Goal: Information Seeking & Learning: Learn about a topic

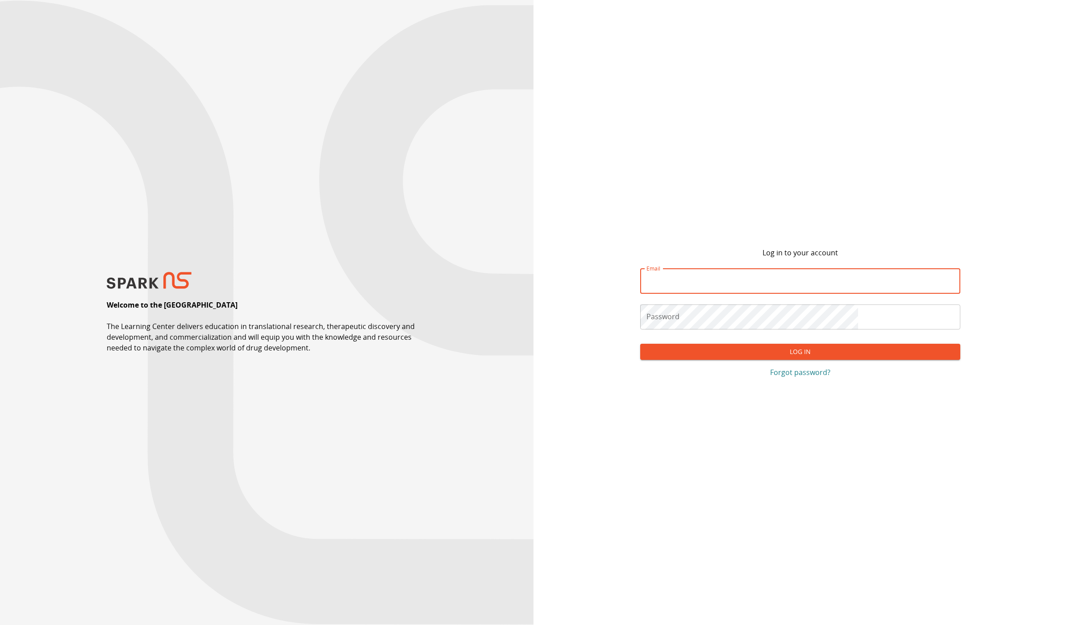
click at [810, 288] on input "Email" at bounding box center [800, 281] width 320 height 25
type input "**********"
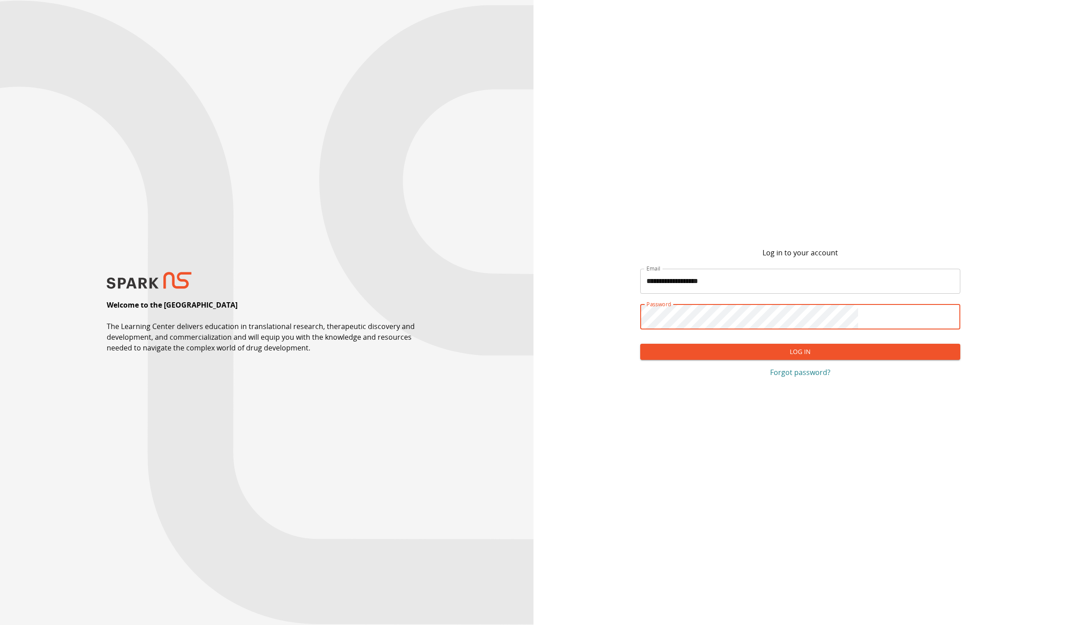
click at [640, 344] on button "Log In" at bounding box center [800, 352] width 320 height 17
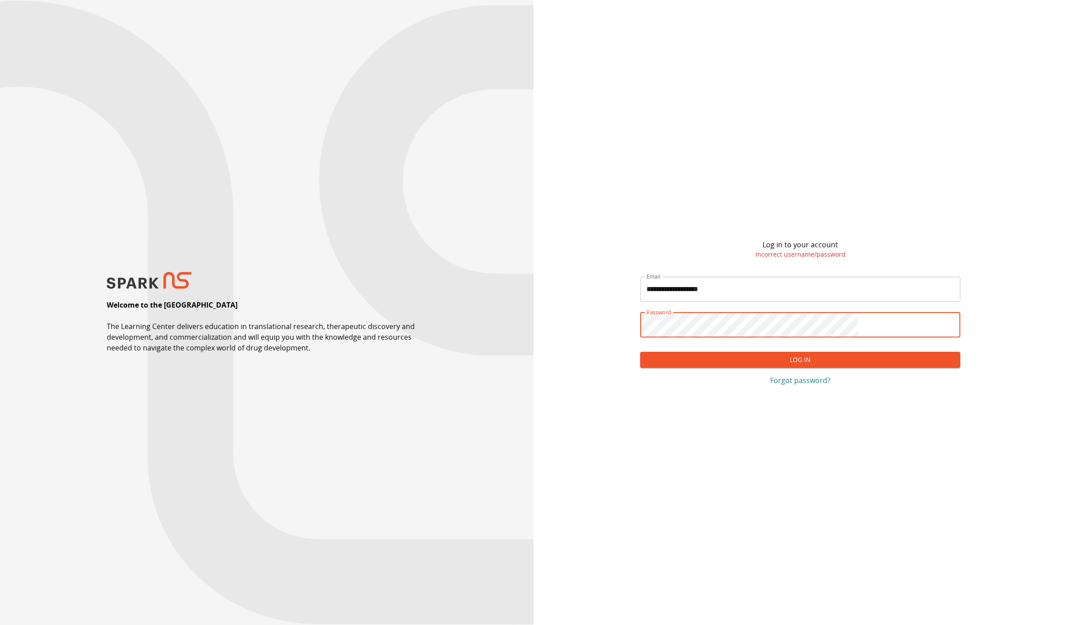
click at [640, 352] on button "Log In" at bounding box center [800, 360] width 320 height 17
click at [823, 381] on p "Forgot password?" at bounding box center [800, 380] width 320 height 11
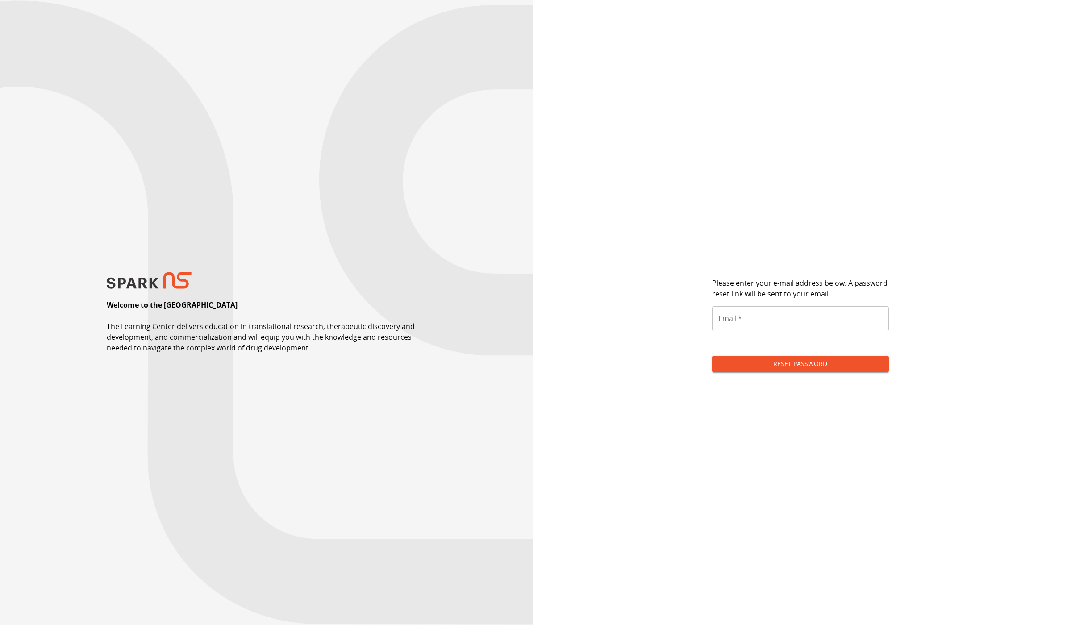
click at [855, 300] on form "Please enter your e-mail address below. A password reset link will be sent to y…" at bounding box center [800, 328] width 177 height 101
click at [837, 317] on input "Email   *" at bounding box center [800, 318] width 177 height 25
type input "**********"
click at [712, 356] on button "Reset Password" at bounding box center [800, 364] width 177 height 17
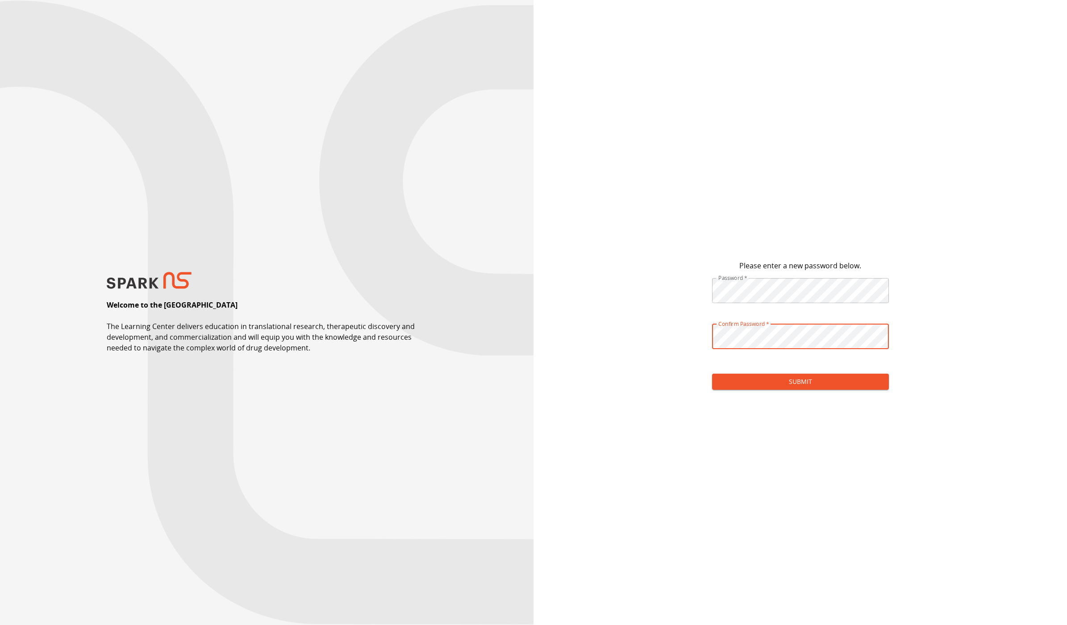
click at [712, 374] on button "Submit" at bounding box center [800, 382] width 177 height 17
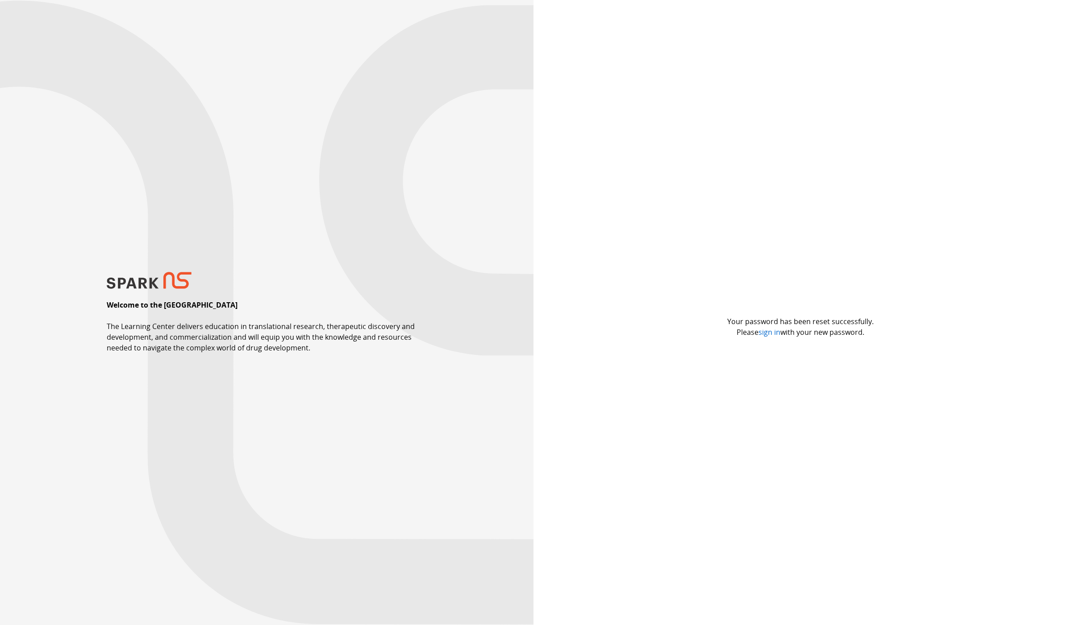
click at [761, 333] on link "sign in" at bounding box center [769, 332] width 22 height 10
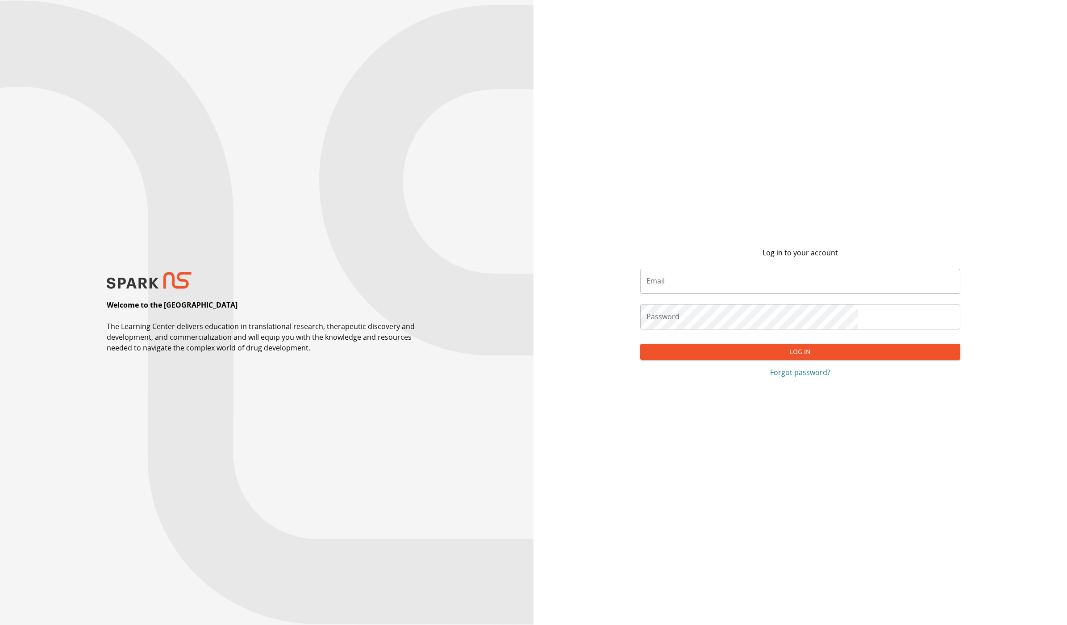
click at [744, 278] on input "Email" at bounding box center [800, 281] width 320 height 25
type input "**********"
click at [640, 344] on button "Log In" at bounding box center [800, 352] width 320 height 17
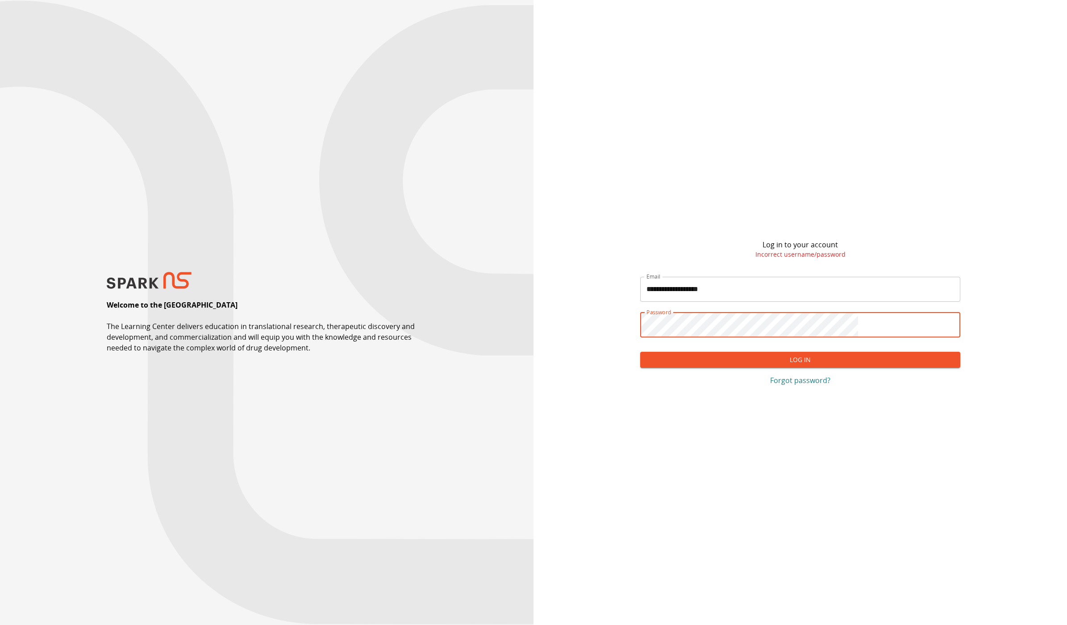
click at [640, 352] on button "Log In" at bounding box center [800, 360] width 320 height 17
click at [623, 308] on div "**********" at bounding box center [799, 312] width 533 height 625
click at [640, 352] on button "Log In" at bounding box center [800, 360] width 320 height 17
click at [810, 377] on p "Forgot password?" at bounding box center [800, 380] width 320 height 11
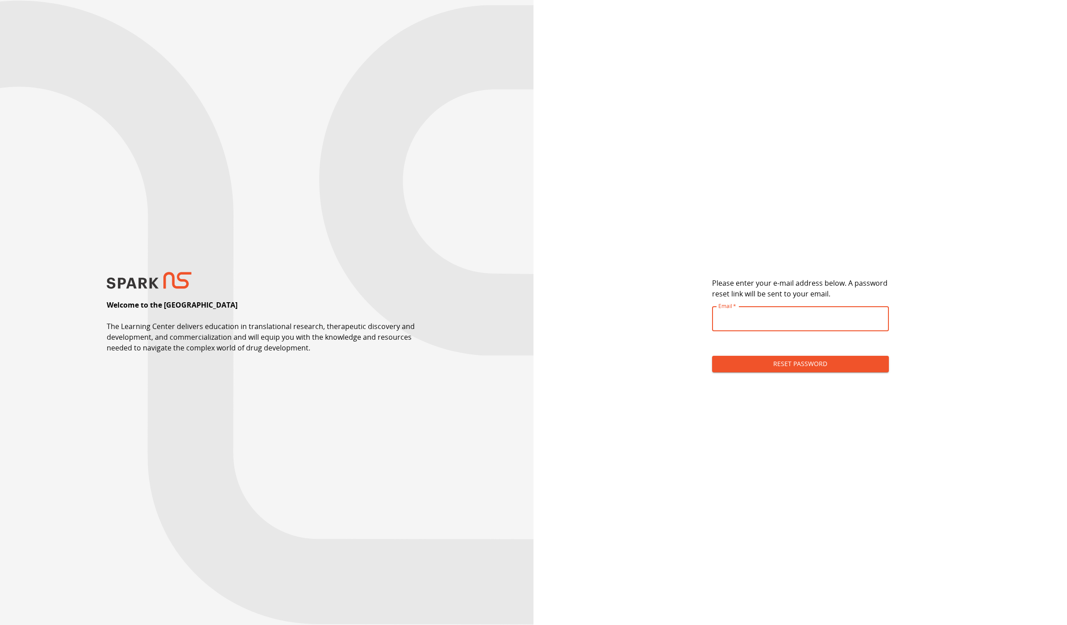
click at [805, 318] on input "Email   *" at bounding box center [800, 318] width 177 height 25
type input "**********"
click at [712, 356] on button "Reset Password" at bounding box center [800, 364] width 177 height 17
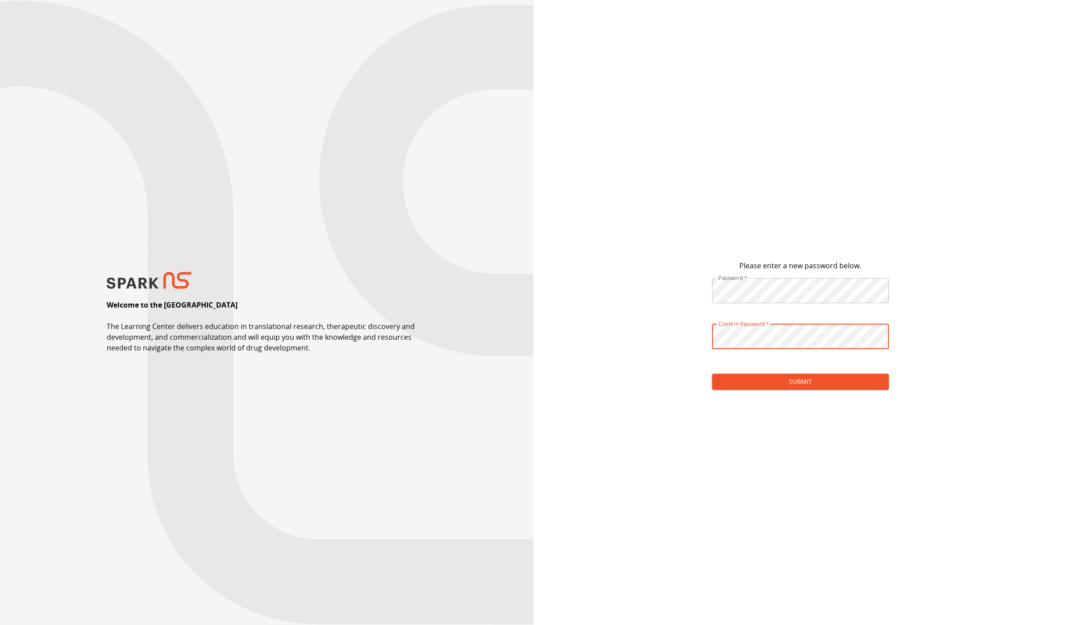
click at [712, 374] on button "Submit" at bounding box center [800, 382] width 177 height 17
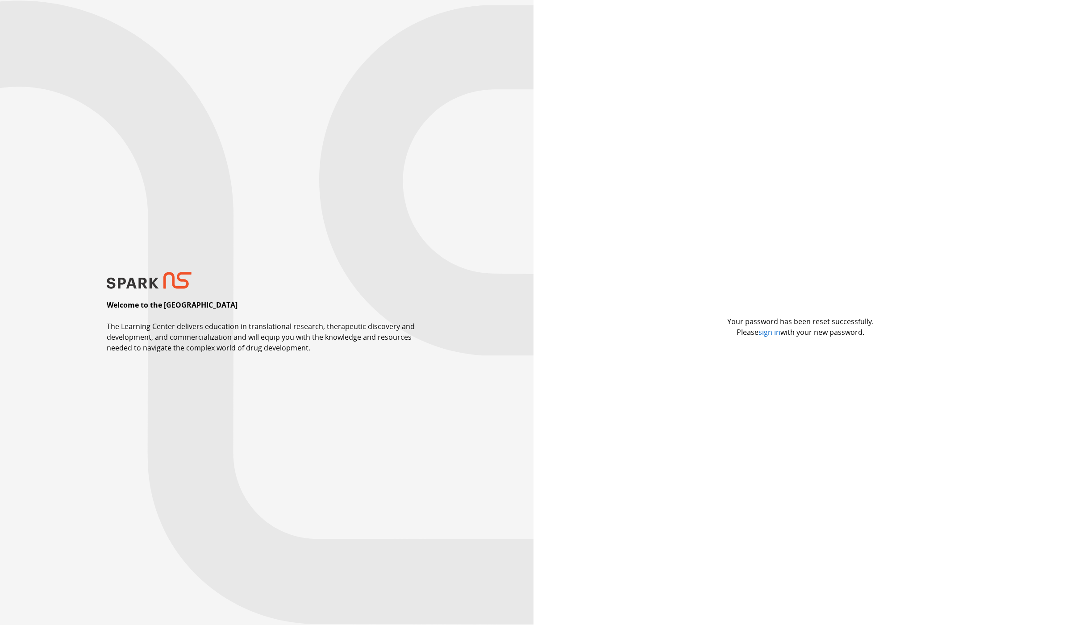
click at [771, 333] on link "sign in" at bounding box center [769, 332] width 22 height 10
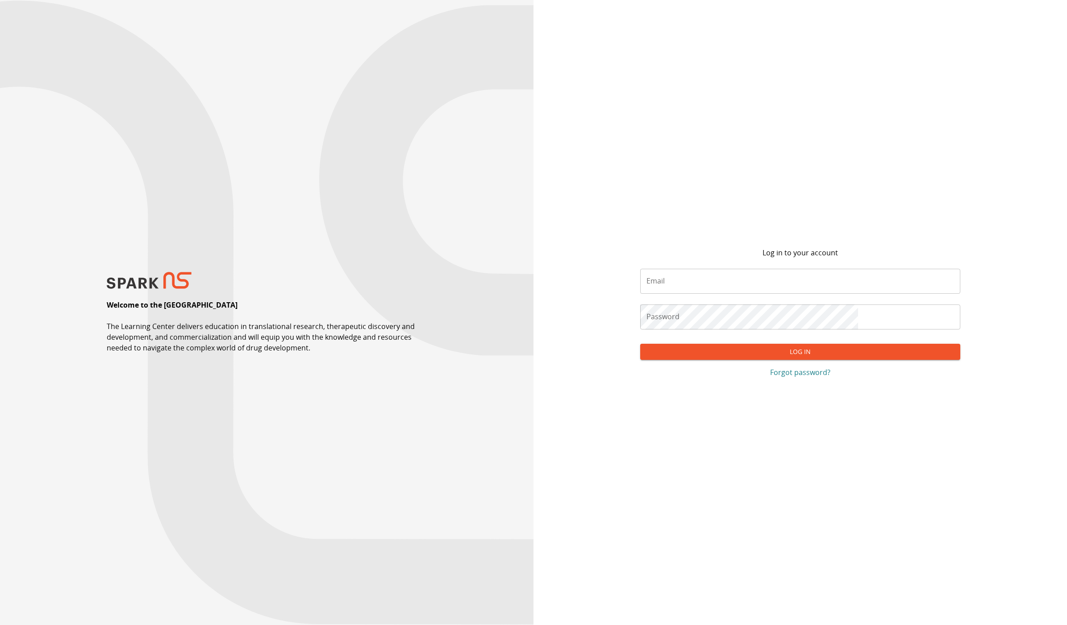
click at [772, 284] on input "Email" at bounding box center [800, 281] width 320 height 25
type input "**********"
click at [640, 344] on button "Log In" at bounding box center [800, 352] width 320 height 17
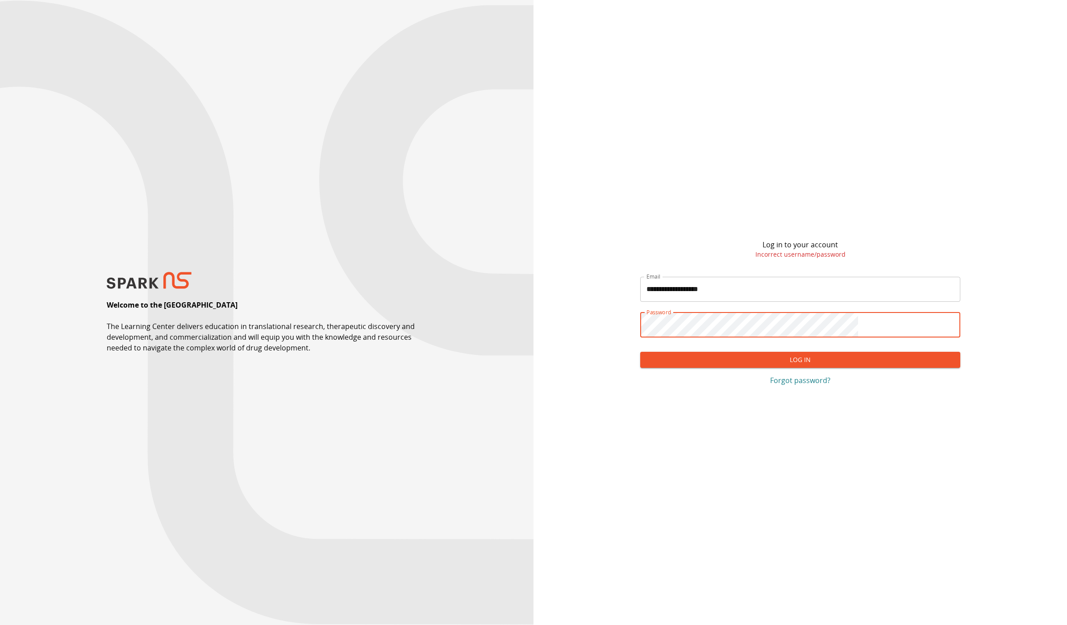
click at [664, 326] on div "**********" at bounding box center [799, 312] width 533 height 625
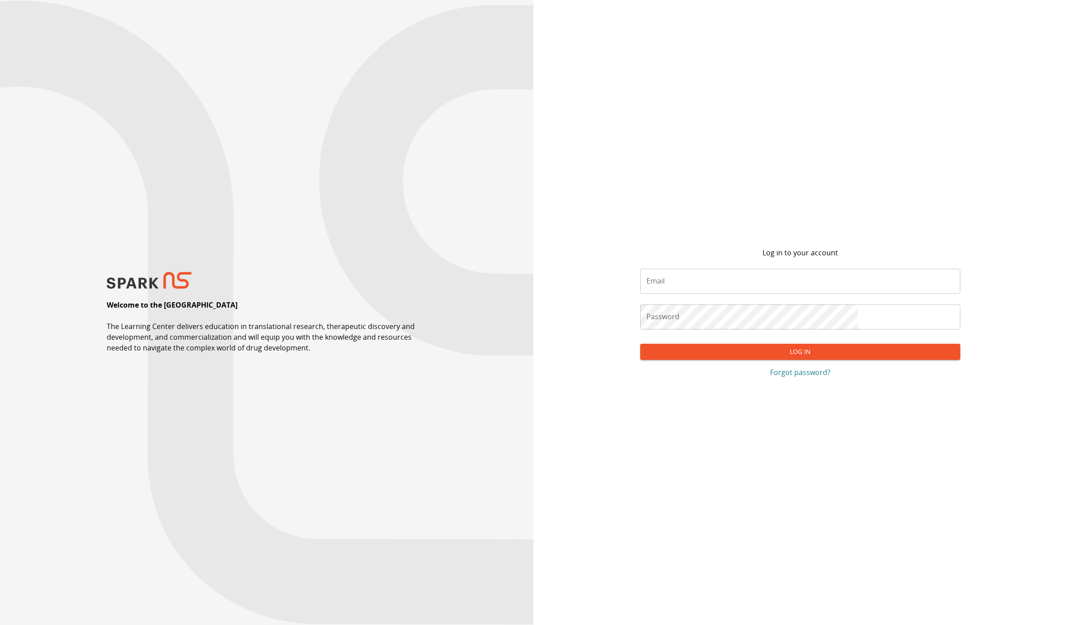
click at [769, 289] on input "Email" at bounding box center [800, 281] width 320 height 25
type input "**********"
click at [640, 344] on button "Log In" at bounding box center [800, 352] width 320 height 17
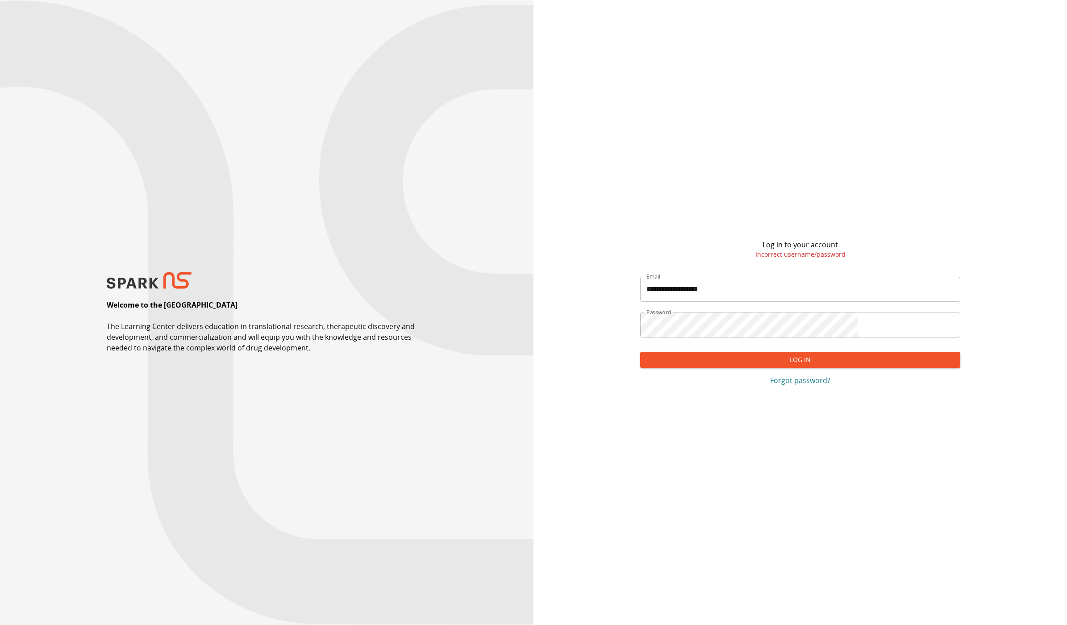
click at [795, 385] on p "Forgot password?" at bounding box center [800, 380] width 320 height 11
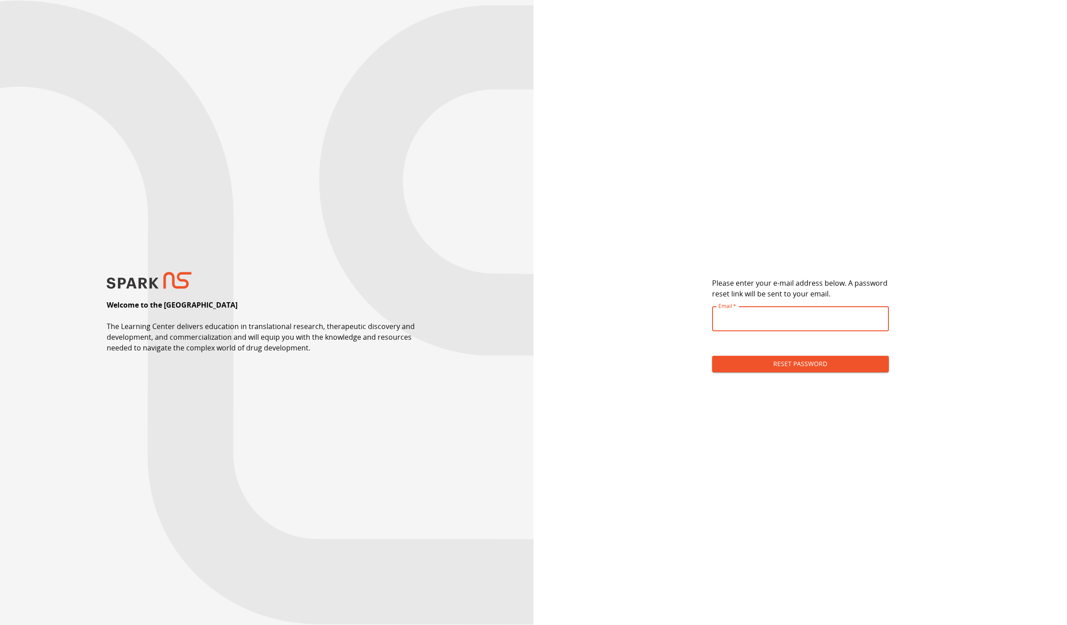
click at [781, 324] on input "Email   *" at bounding box center [800, 318] width 177 height 25
type input "**********"
click at [803, 367] on button "Reset Password" at bounding box center [800, 364] width 177 height 17
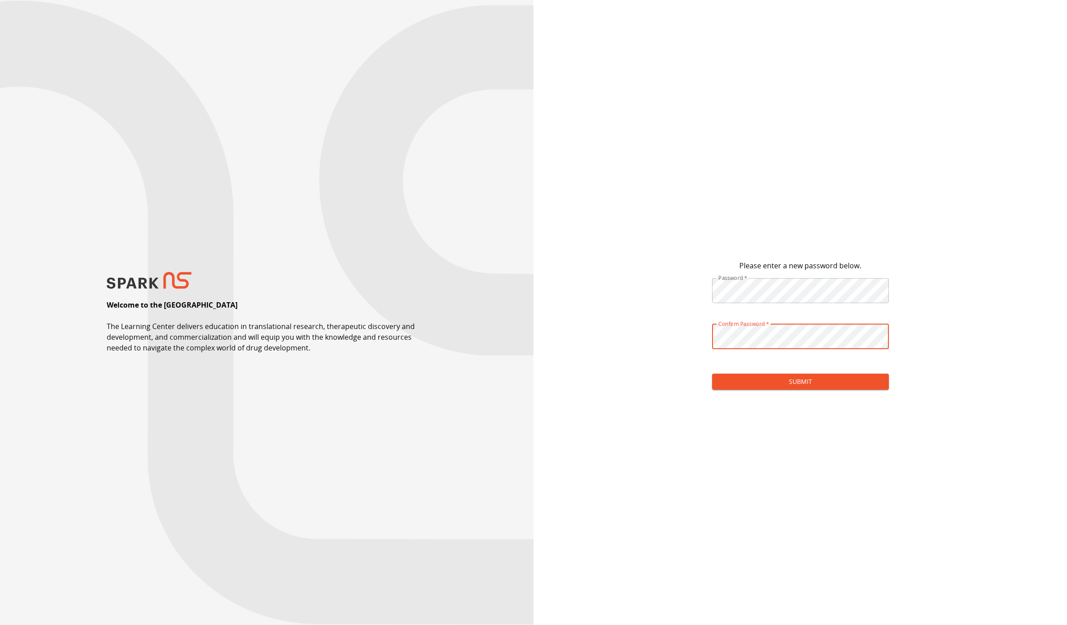
click at [847, 374] on button "Submit" at bounding box center [800, 382] width 177 height 17
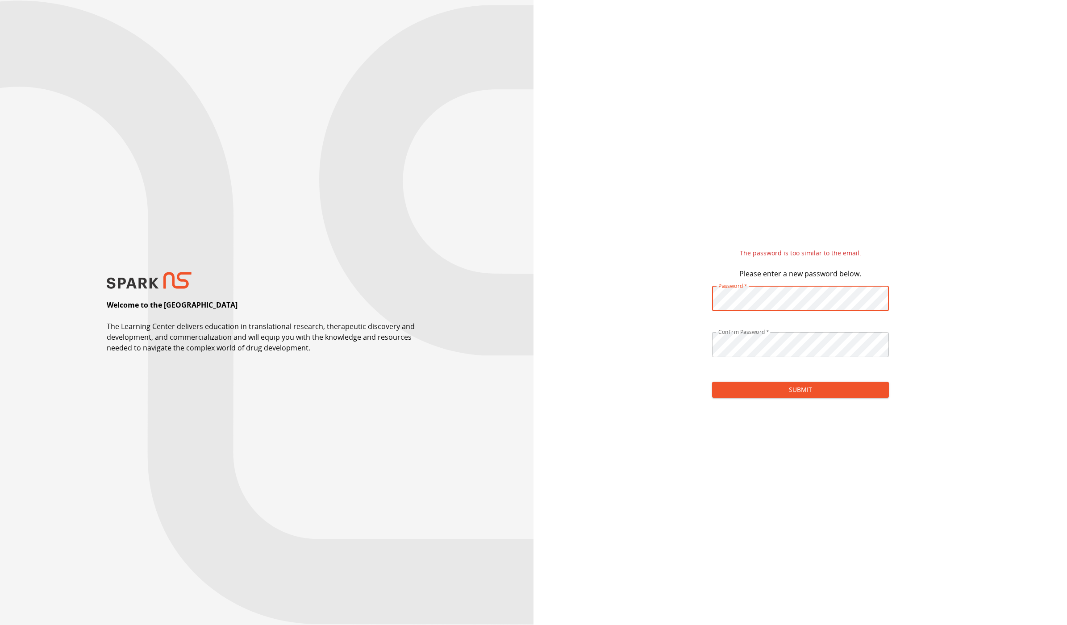
click at [681, 297] on div "The password is too similar to the email. Please enter a new password below. Pa…" at bounding box center [799, 312] width 533 height 625
click at [781, 400] on form "Please enter a new password below. Password   * Password   * ​ Confirm Password…" at bounding box center [800, 336] width 177 height 137
click at [785, 395] on button "Submit" at bounding box center [800, 390] width 177 height 17
click at [535, 265] on div "This password is too common. Please enter a new password below. Password   * Pa…" at bounding box center [799, 312] width 533 height 625
click at [712, 382] on button "Submit" at bounding box center [800, 390] width 177 height 17
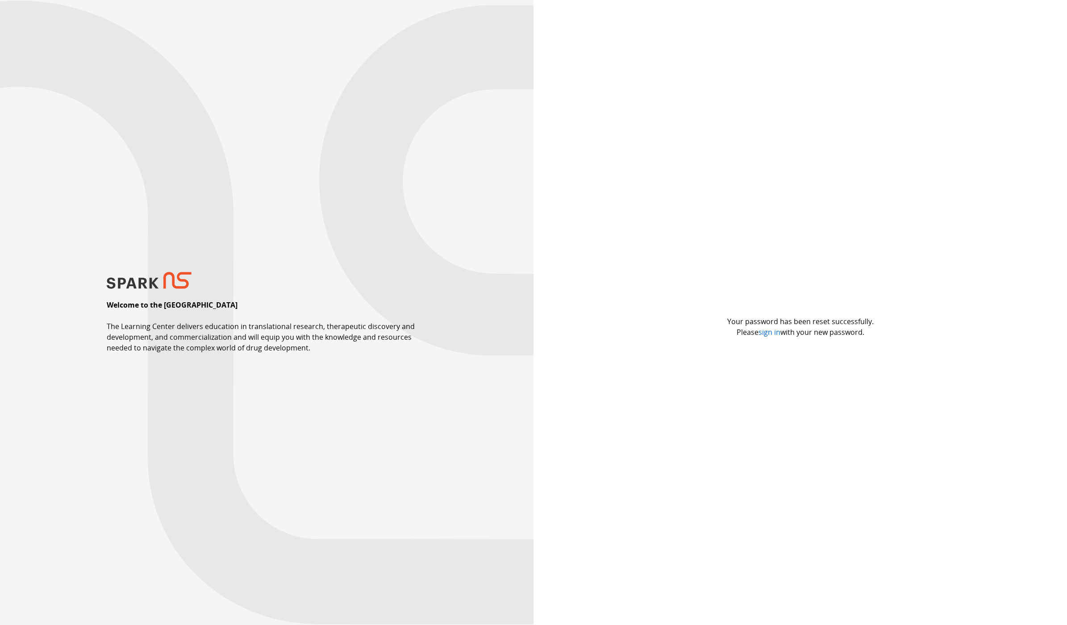
click at [766, 333] on link "sign in" at bounding box center [769, 332] width 22 height 10
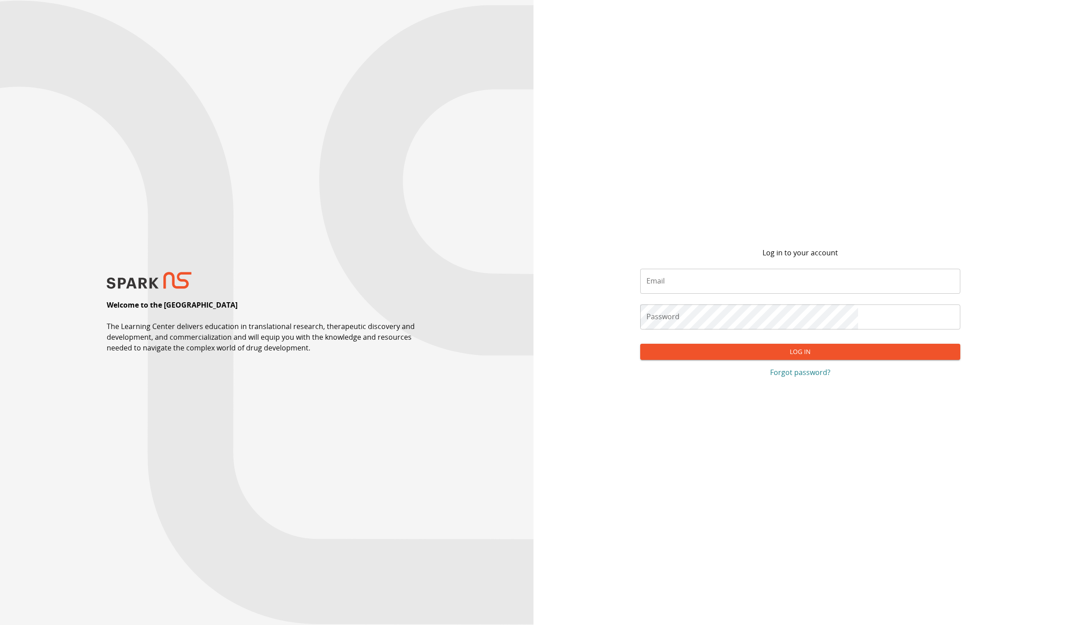
click at [779, 277] on input "Email" at bounding box center [800, 281] width 320 height 25
click at [640, 344] on button "Log In" at bounding box center [800, 352] width 320 height 17
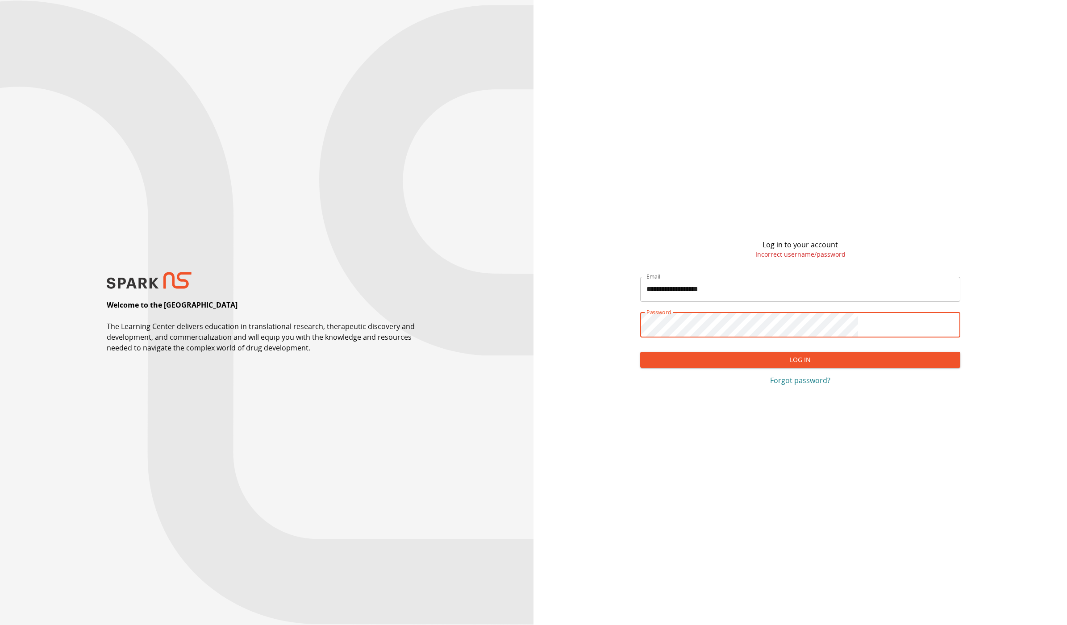
click at [640, 352] on button "Log In" at bounding box center [800, 360] width 320 height 17
click at [196, 242] on div "Welcome to the SPARK NS Learning Center The Learning Center delivers education …" at bounding box center [266, 312] width 533 height 625
drag, startPoint x: 167, startPoint y: 281, endPoint x: 175, endPoint y: 280, distance: 7.7
click at [168, 282] on img at bounding box center [149, 280] width 85 height 17
click at [820, 359] on button "Log In" at bounding box center [800, 360] width 320 height 17
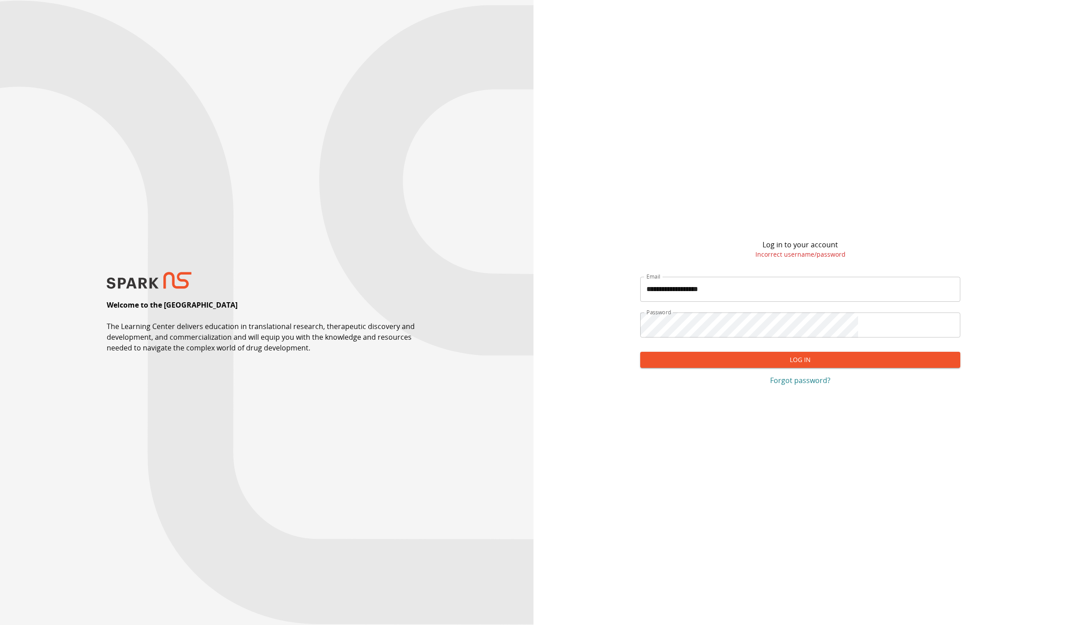
click at [700, 293] on input "**********" at bounding box center [800, 289] width 320 height 25
type input "**********"
click at [640, 352] on button "Log In" at bounding box center [800, 360] width 320 height 17
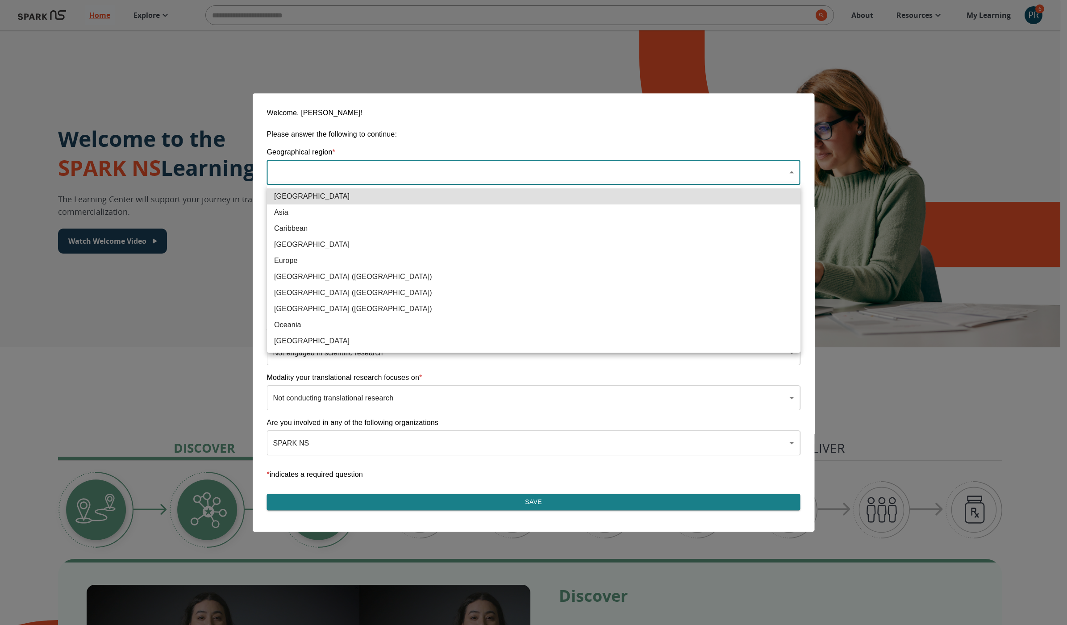
click at [399, 306] on span "North America (United States)" at bounding box center [533, 308] width 519 height 11
type input "**********"
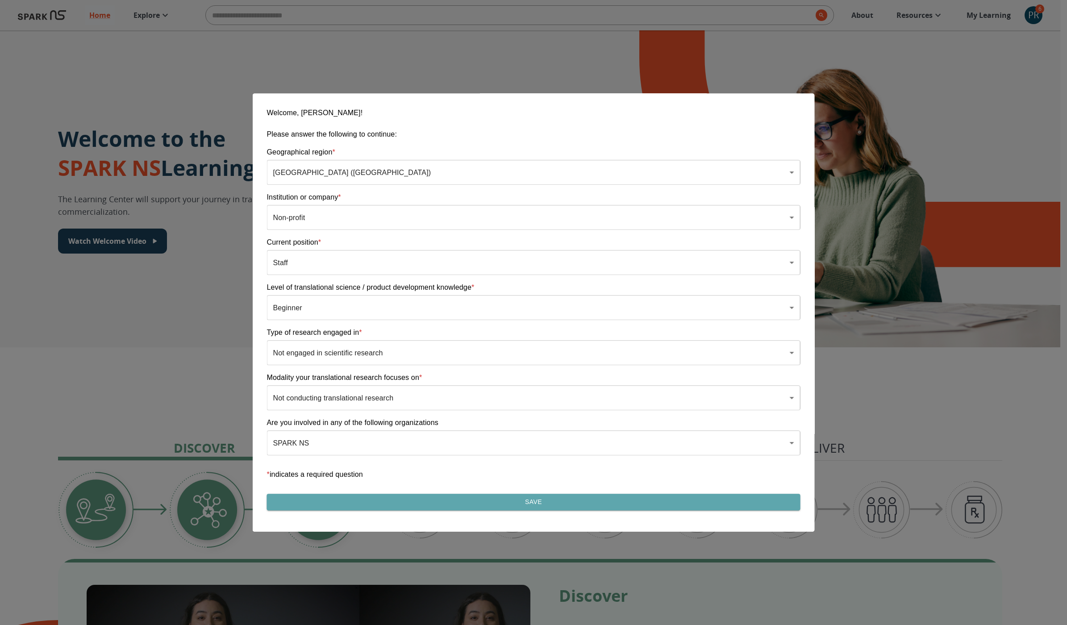
click at [351, 501] on button "Save" at bounding box center [533, 502] width 533 height 17
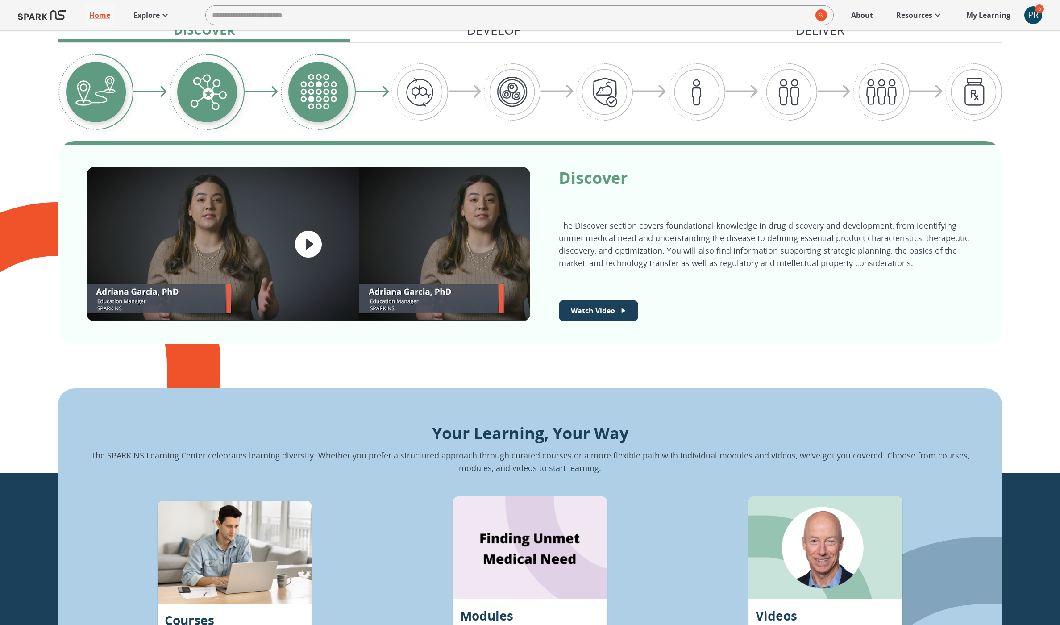
scroll to position [240, 0]
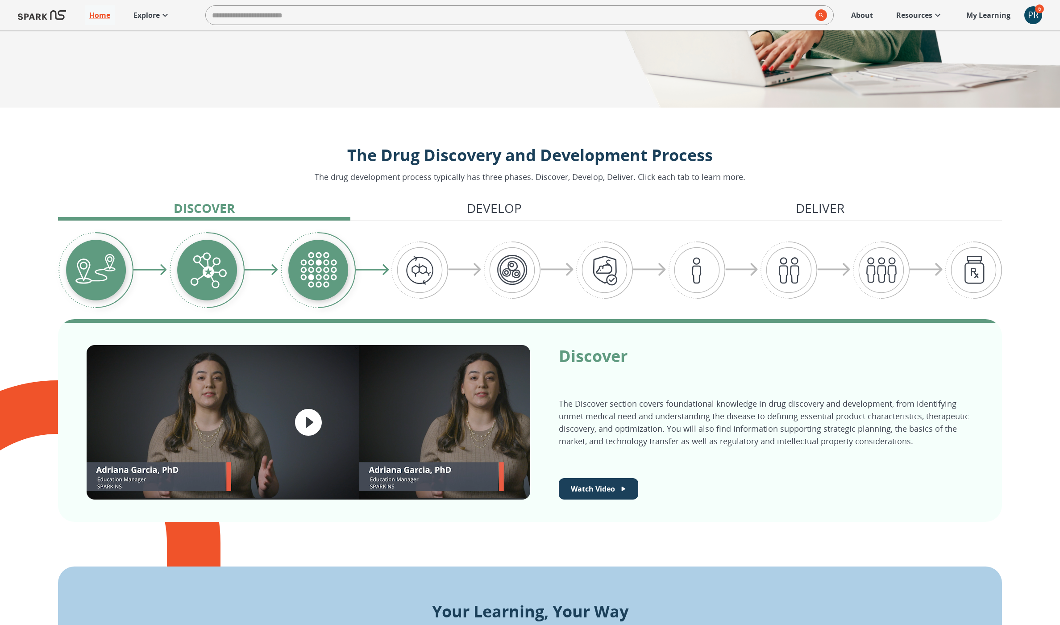
click at [344, 429] on div at bounding box center [309, 422] width 444 height 154
click at [275, 423] on div at bounding box center [309, 422] width 444 height 154
click at [307, 420] on icon "play video" at bounding box center [308, 422] width 32 height 32
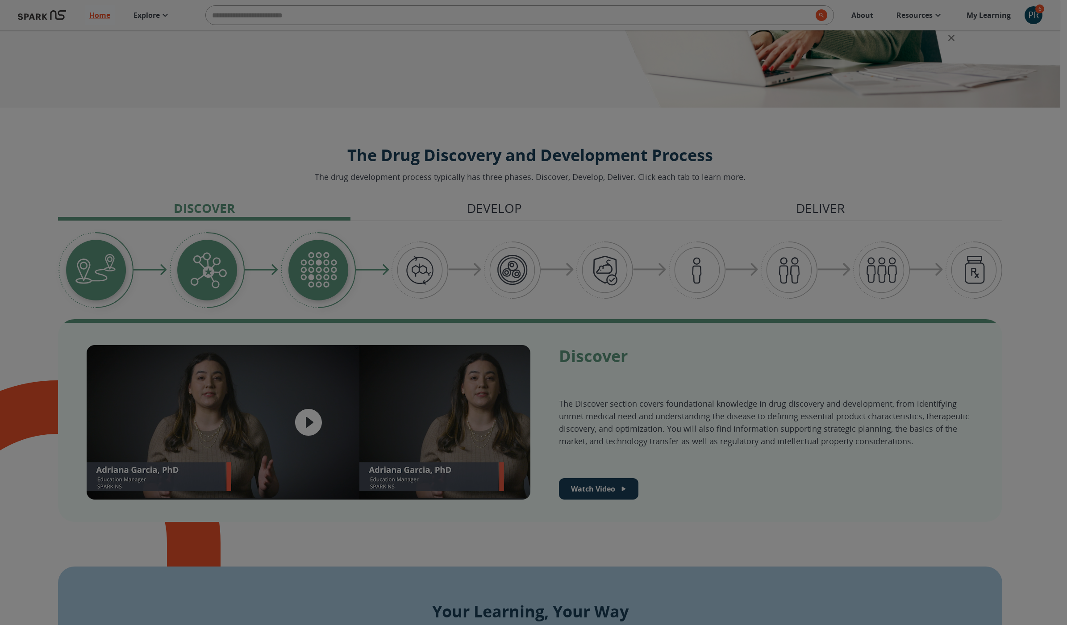
click at [947, 36] on icon "close" at bounding box center [951, 38] width 11 height 11
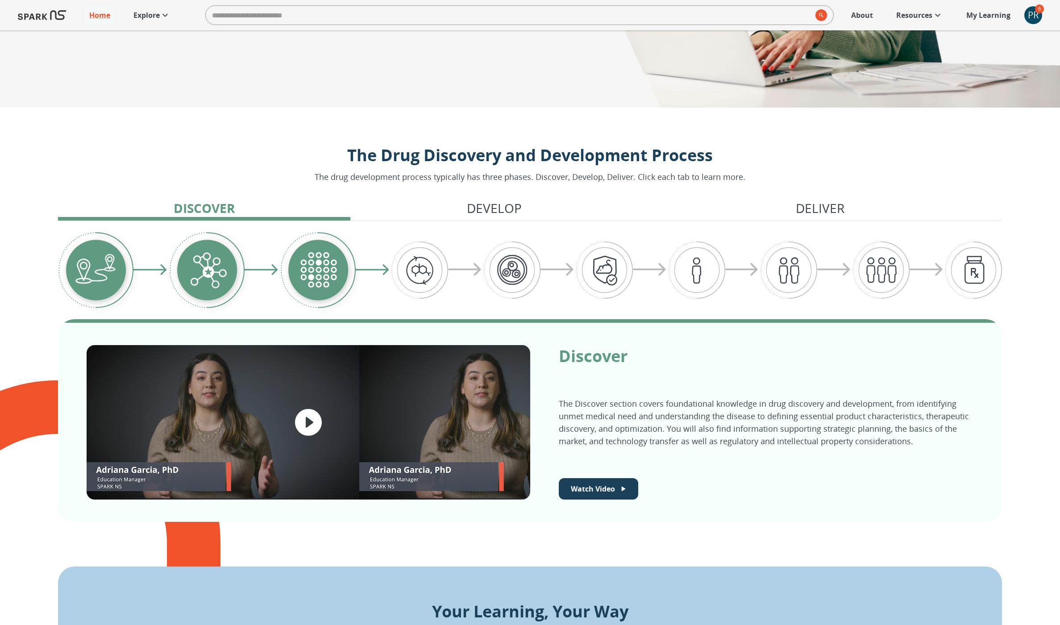
click at [1029, 14] on div "PR" at bounding box center [1033, 15] width 18 height 18
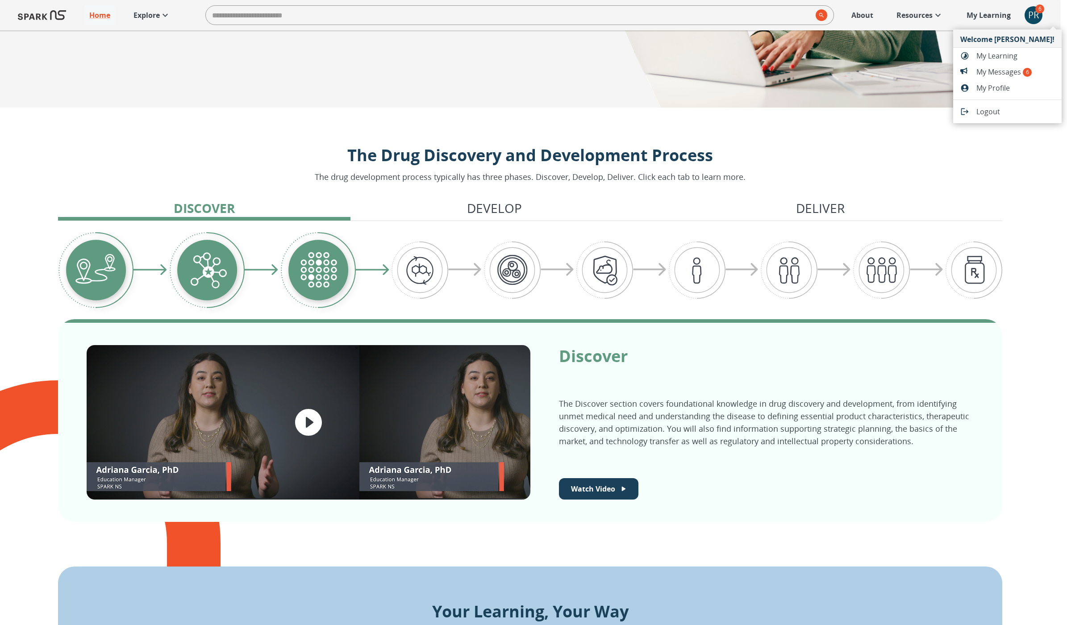
click at [1012, 69] on span "My Messages 6" at bounding box center [1015, 71] width 78 height 11
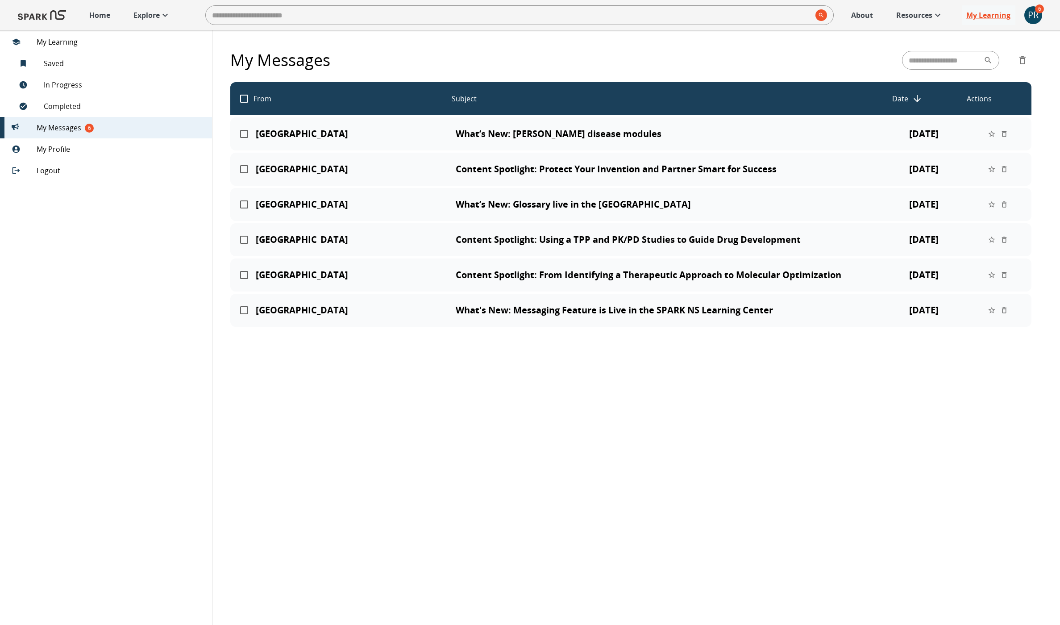
click at [620, 130] on p "What’s New: Parkinson’s disease modules" at bounding box center [659, 134] width 407 height 11
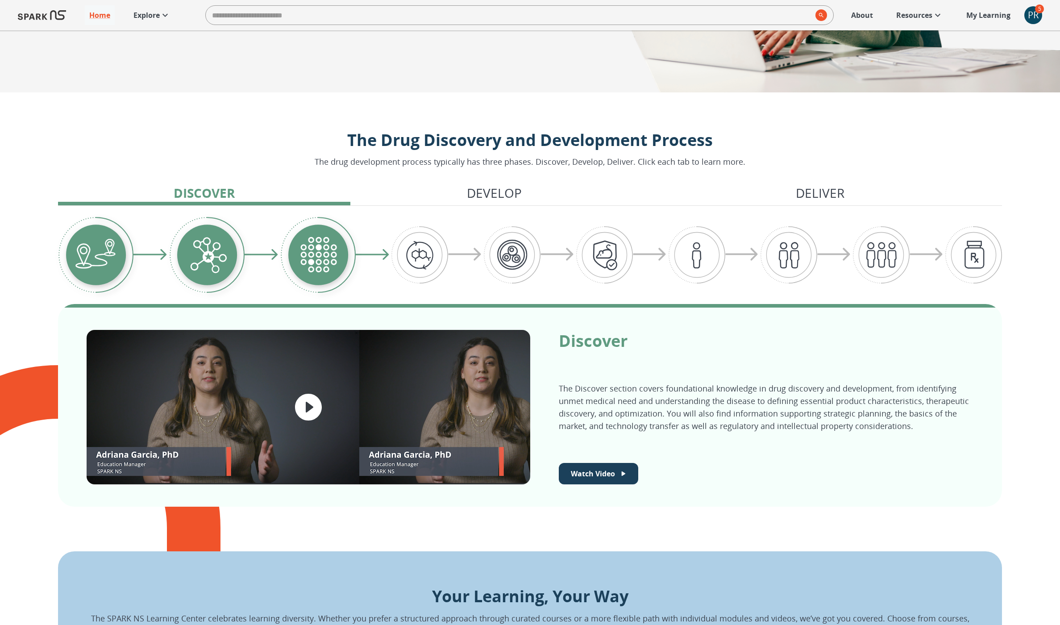
scroll to position [255, 0]
click at [231, 216] on img "Graphic showing the progression through the Discover, Develop, and Deliver pipe…" at bounding box center [206, 254] width 75 height 77
click at [219, 233] on img "Graphic showing the progression through the Discover, Develop, and Deliver pipe…" at bounding box center [206, 254] width 75 height 77
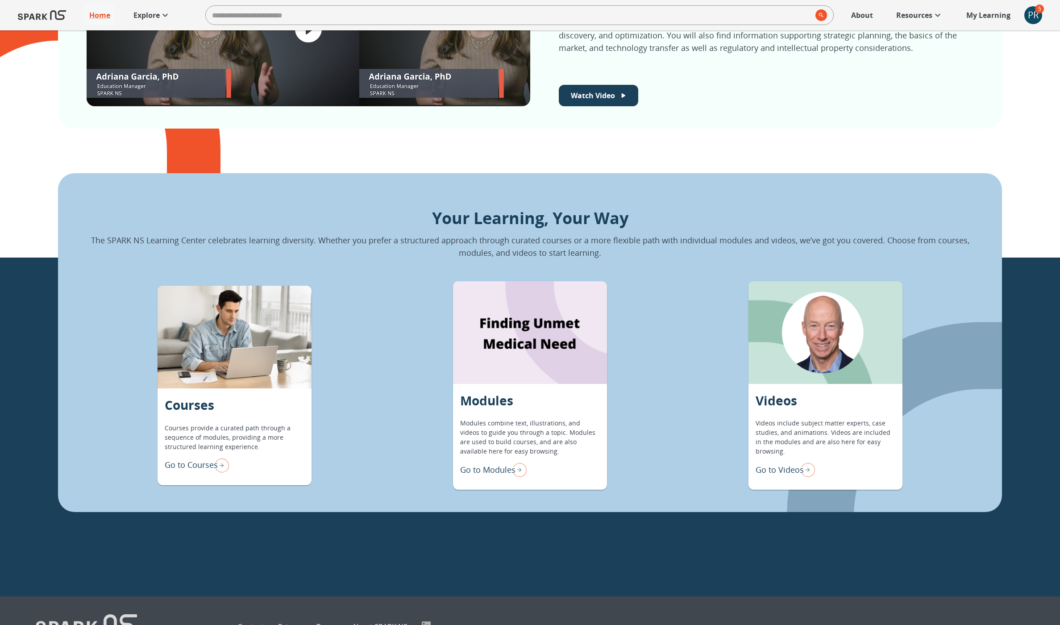
scroll to position [635, 0]
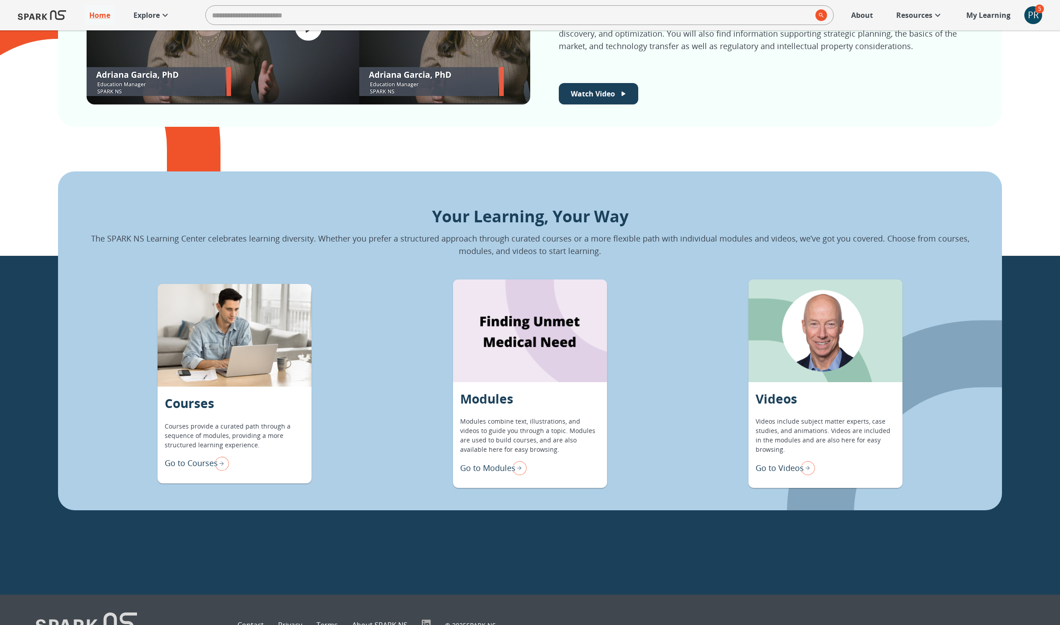
click at [518, 469] on img "Go to Modules" at bounding box center [518, 467] width 18 height 19
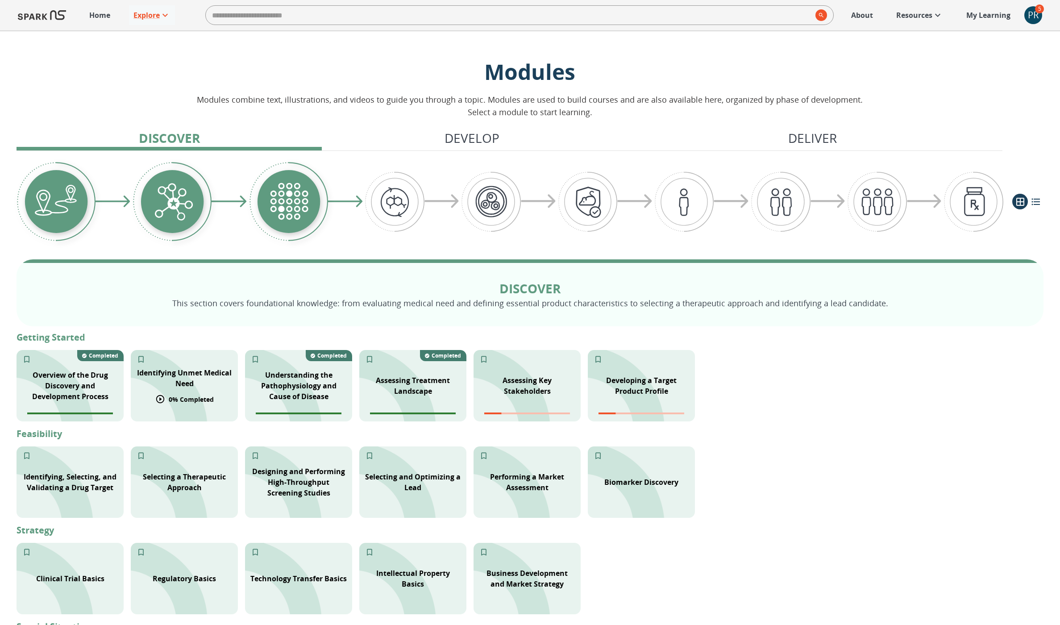
click at [224, 395] on div "Identifying Unmet Medical Need 0 % Completed" at bounding box center [184, 385] width 107 height 71
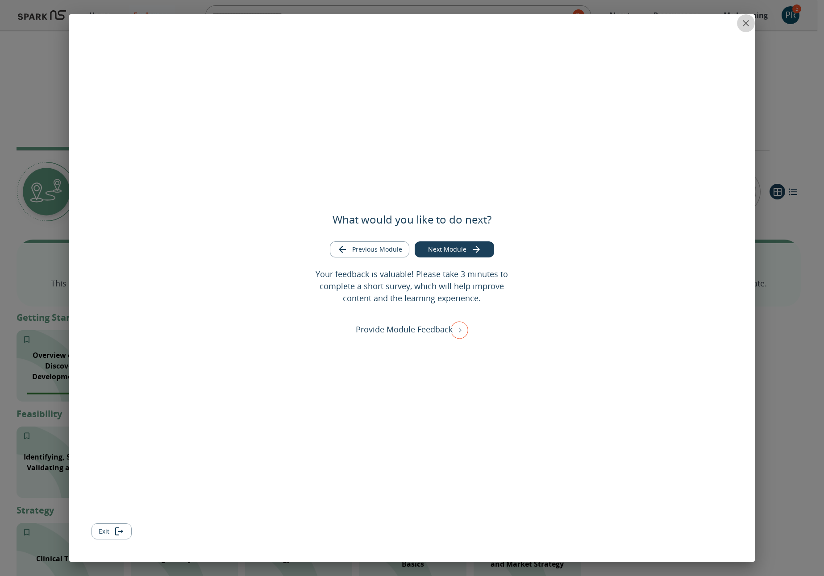
click at [746, 26] on icon "close" at bounding box center [745, 23] width 11 height 11
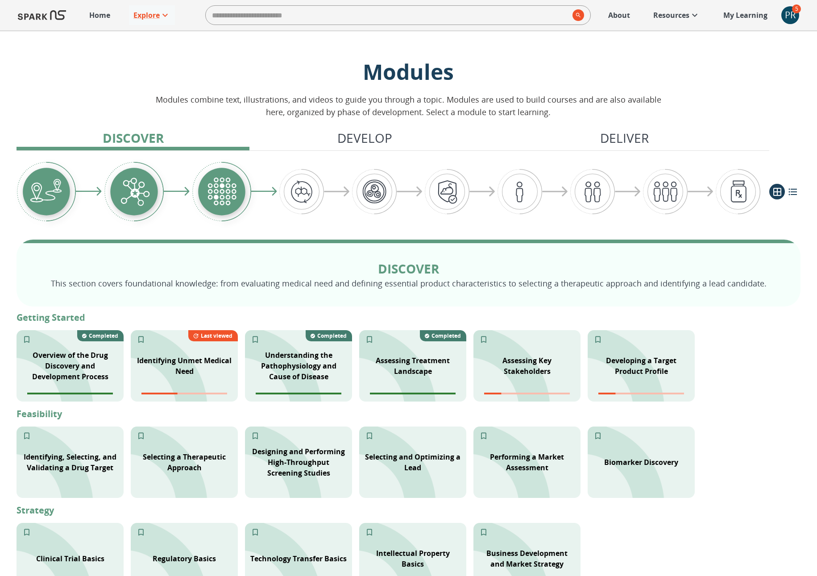
click at [550, 190] on img "Graphic showing the progression through the Discover, Develop, and Deliver pipe…" at bounding box center [555, 192] width 26 height 11
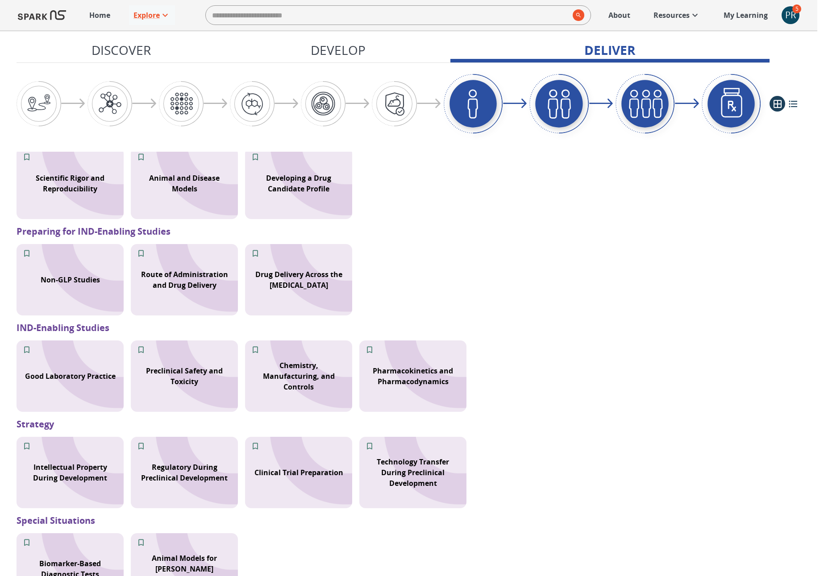
click at [508, 190] on div "Discover This section covers foundational knowledge: from evaluating medical ne…" at bounding box center [409, 300] width 784 height 1433
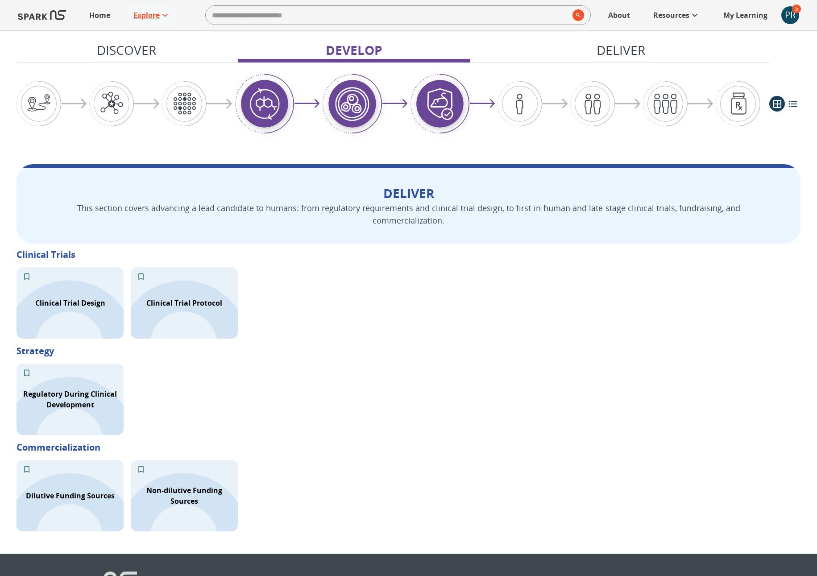
scroll to position [1119, 0]
click at [351, 108] on img "Graphic showing the progression through the Discover, Develop, and Deliver pipe…" at bounding box center [351, 104] width 59 height 60
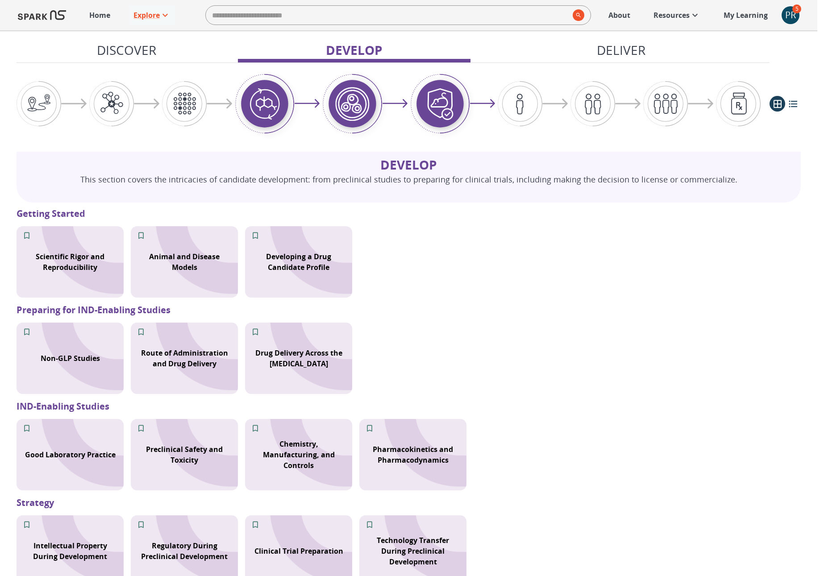
scroll to position [561, 0]
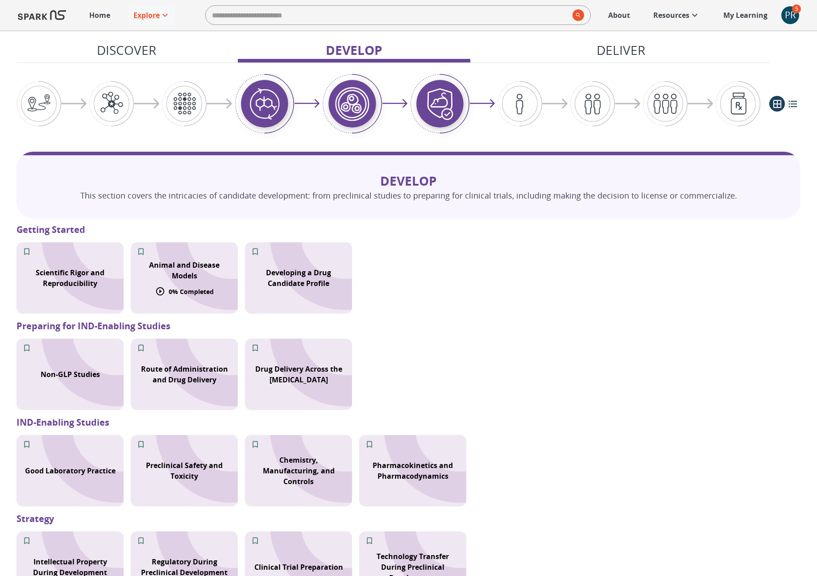
click at [211, 276] on p "Animal and Disease Models" at bounding box center [184, 270] width 96 height 21
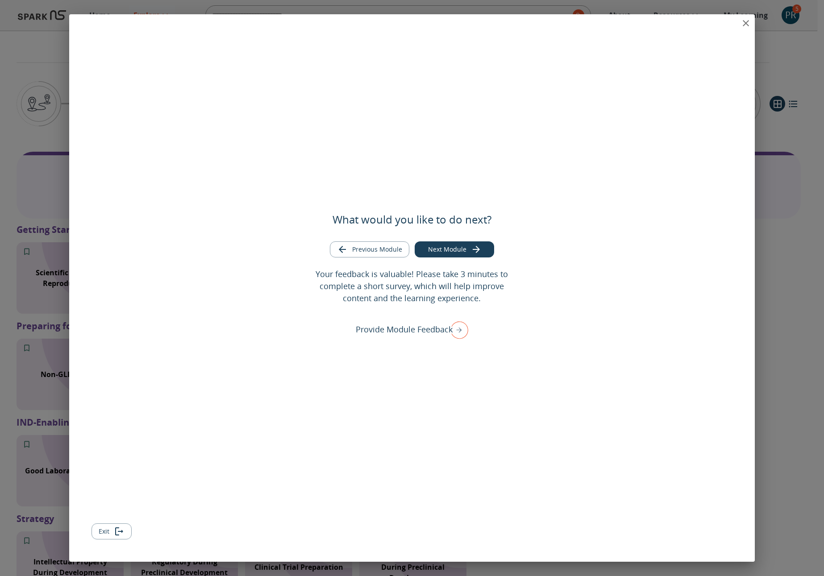
click at [485, 248] on button "Next Module" at bounding box center [454, 249] width 79 height 17
click at [722, 21] on div "What would you like to do next? Previous Module Next Module Your feedback is va…" at bounding box center [411, 288] width 685 height 548
click at [730, 22] on div "What would you like to do next? Previous Module Next Module Your feedback is va…" at bounding box center [411, 288] width 685 height 548
click at [743, 22] on icon "close" at bounding box center [745, 23] width 11 height 11
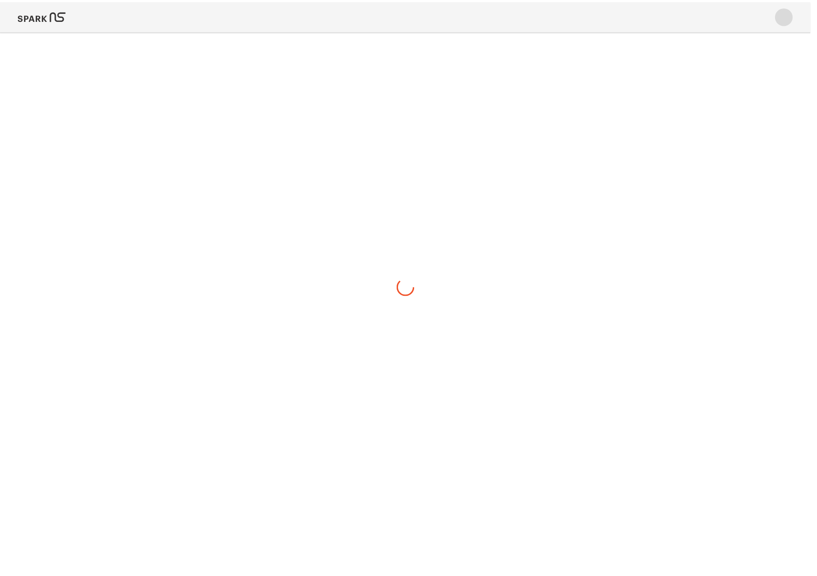
scroll to position [0, 0]
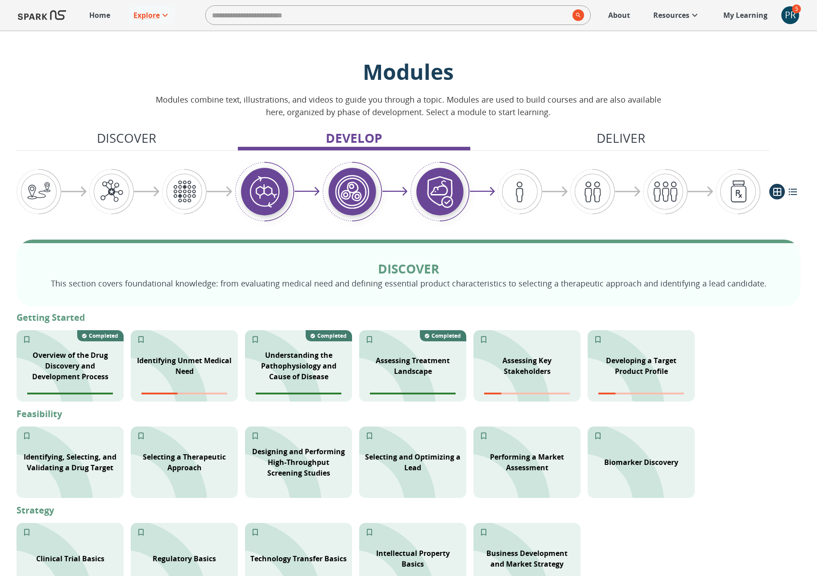
click at [789, 9] on div "PR" at bounding box center [790, 15] width 18 height 18
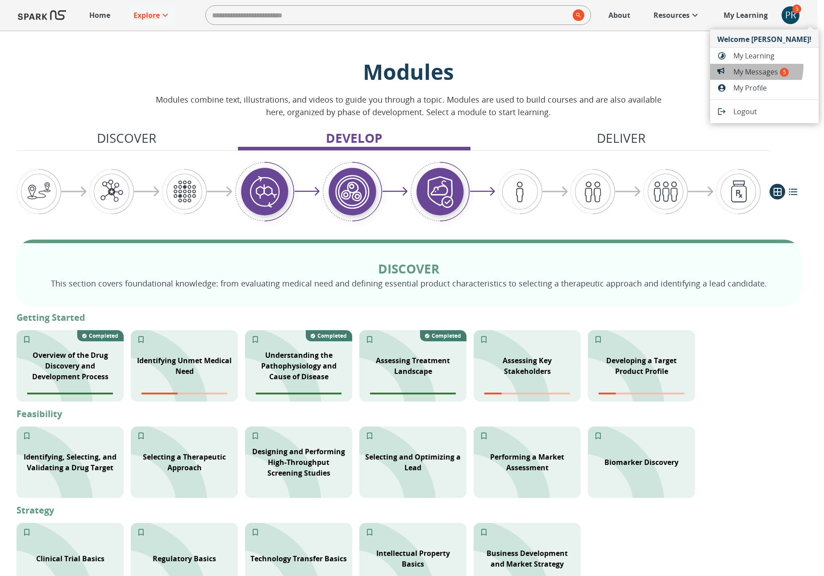
click at [756, 67] on span "My Messages 5" at bounding box center [772, 71] width 78 height 11
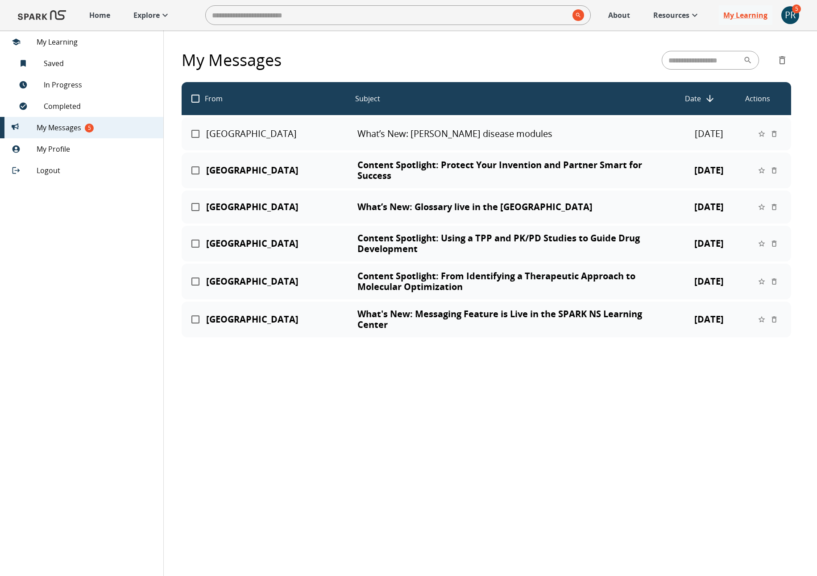
click at [591, 166] on p "Content Spotlight: Protect Your Invention and Partner Smart for Success" at bounding box center [510, 170] width 306 height 21
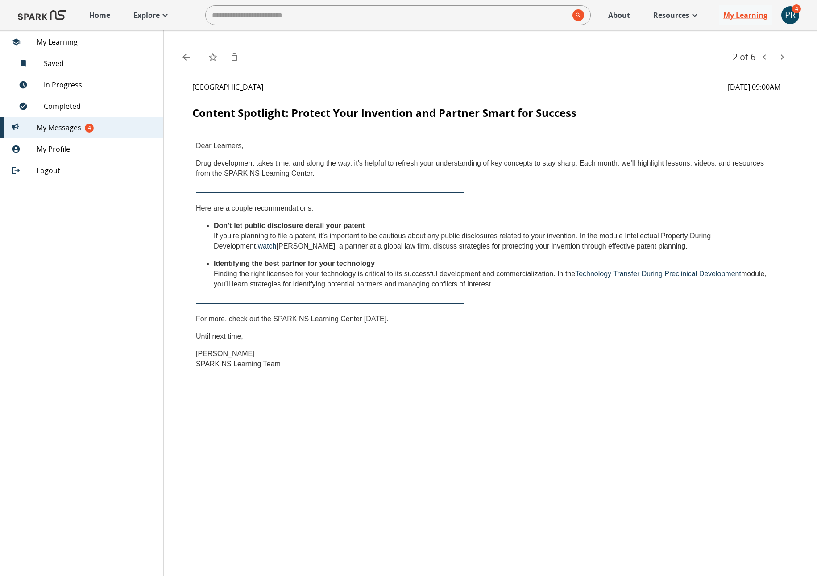
click at [258, 245] on link "watch" at bounding box center [267, 246] width 19 height 8
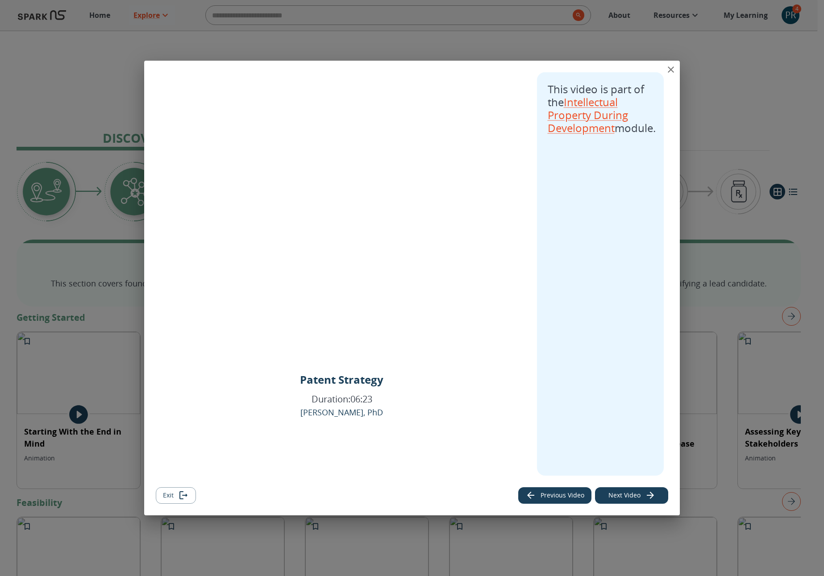
click at [352, 388] on div "Patent Strategy Duration: 06:23 [PERSON_NAME], PhD" at bounding box center [341, 424] width 83 height 104
click at [669, 65] on icon "close" at bounding box center [670, 69] width 11 height 11
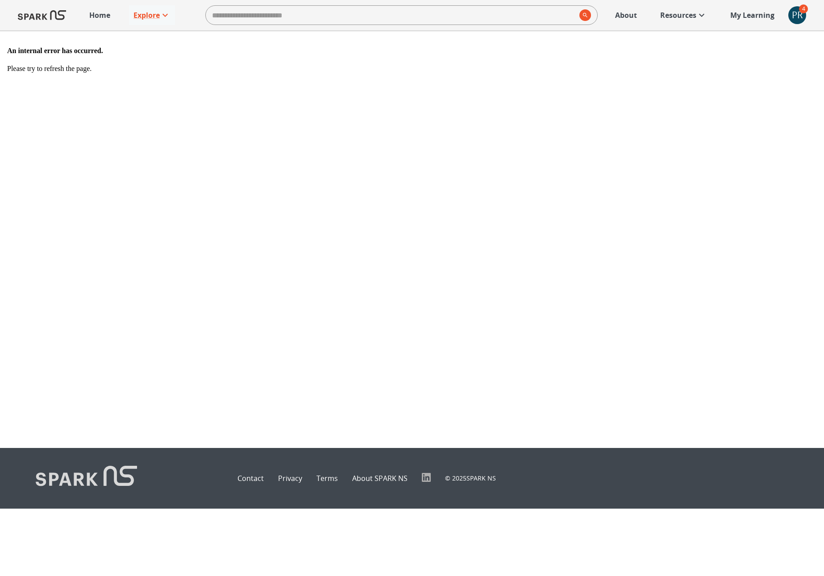
click at [691, 4] on div "Home Explore ​ About Resources My Learning + PR 4" at bounding box center [412, 15] width 824 height 30
click at [688, 14] on p "Resources" at bounding box center [678, 15] width 36 height 11
click at [717, 175] on div "Glossary Go to Glossary Find definitions for key terms in translational researc…" at bounding box center [412, 230] width 824 height 111
click at [24, 264] on img "Go to Glossary" at bounding box center [12, 274] width 24 height 20
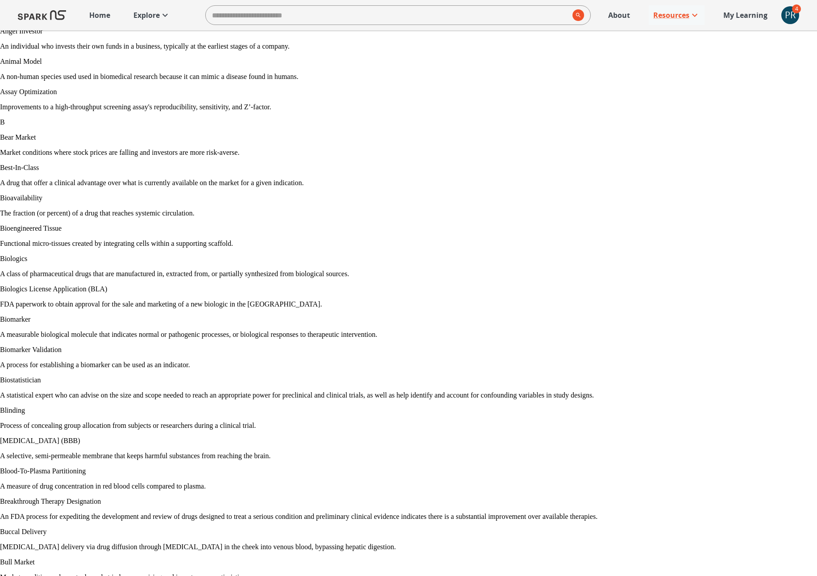
scroll to position [834, 0]
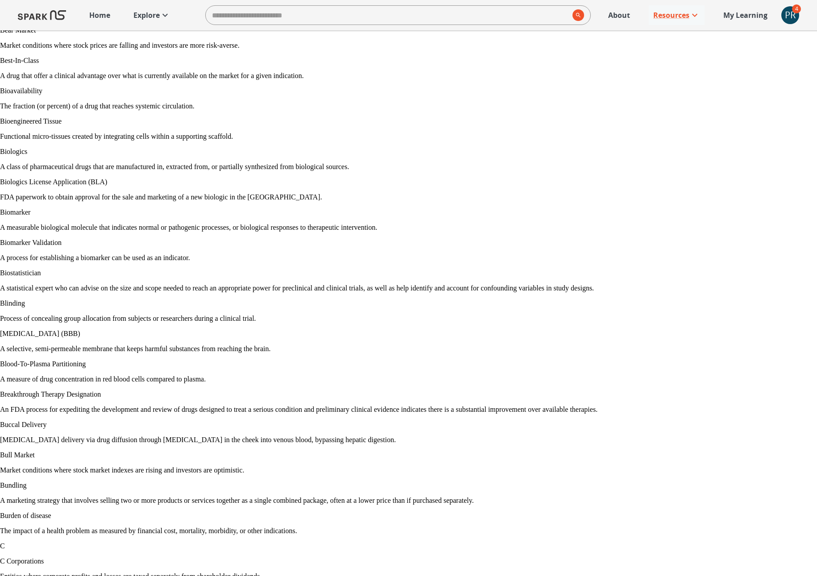
click at [139, 186] on p "Biologics License Application (BLA)" at bounding box center [408, 182] width 817 height 8
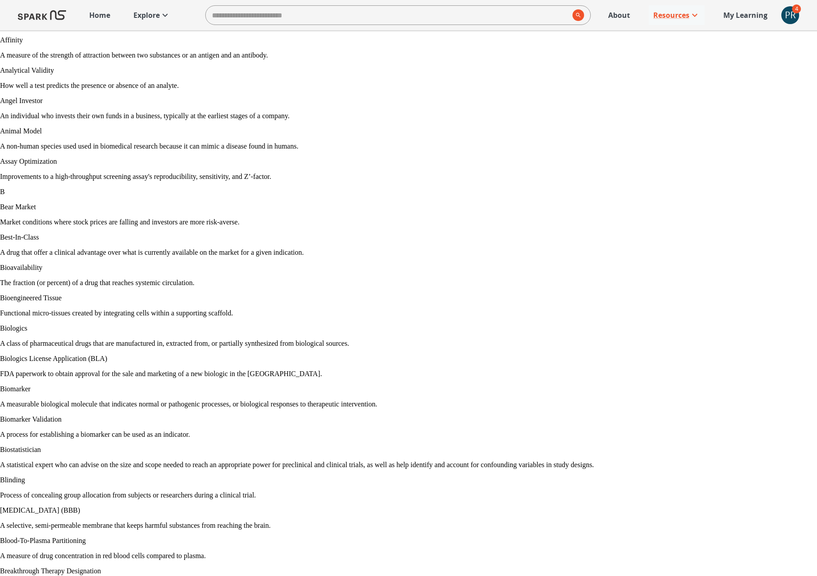
scroll to position [0, 0]
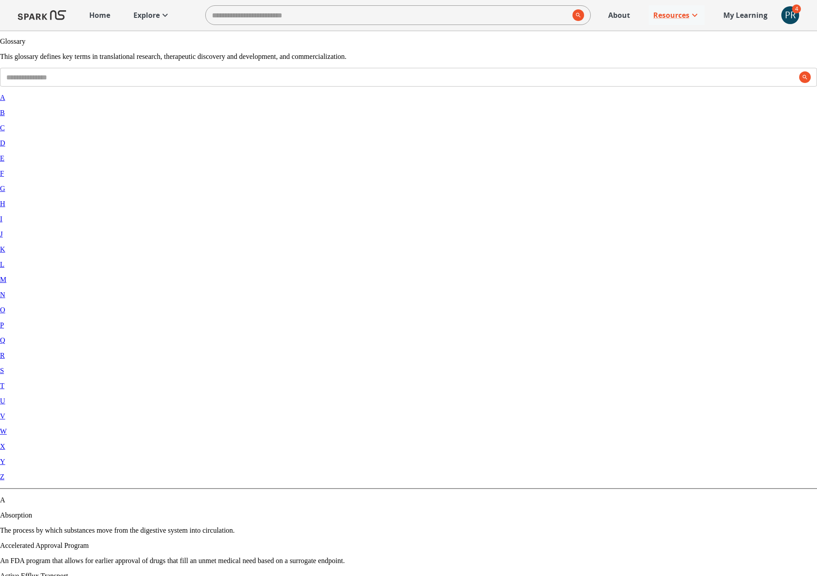
click at [629, 14] on p "About" at bounding box center [619, 15] width 22 height 11
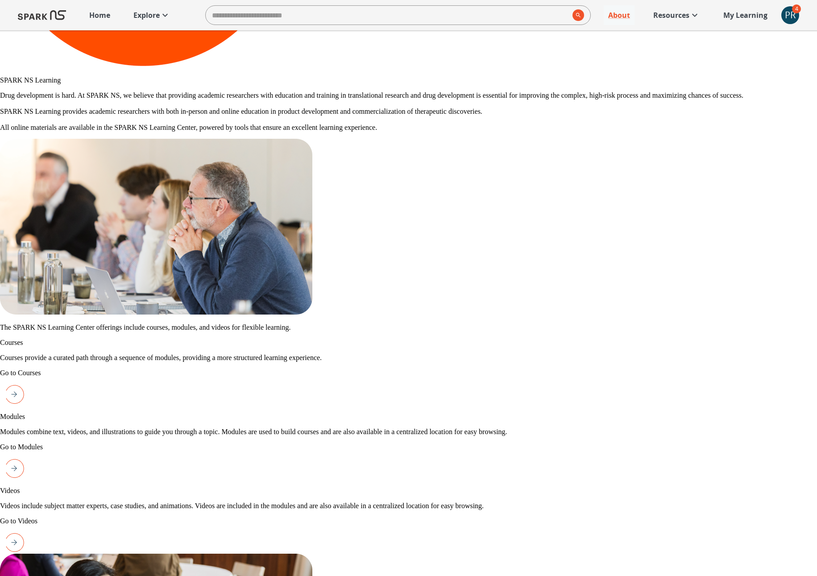
scroll to position [610, 0]
